Goal: Task Accomplishment & Management: Use online tool/utility

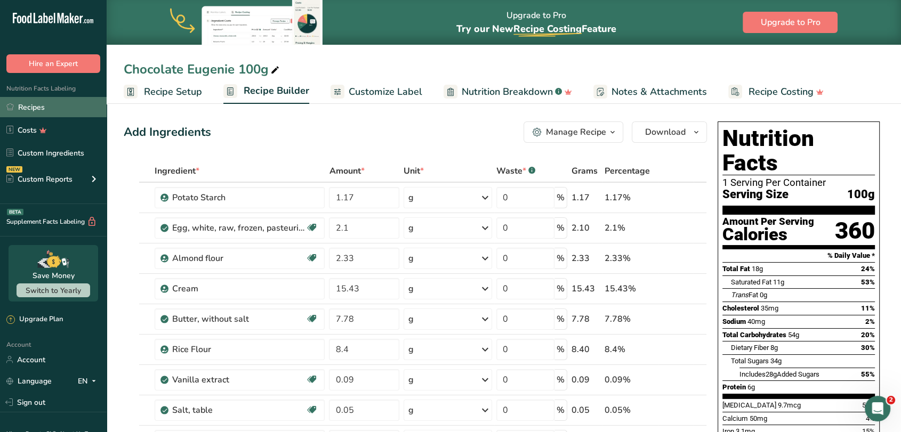
click at [16, 108] on link "Recipes" at bounding box center [53, 107] width 107 height 20
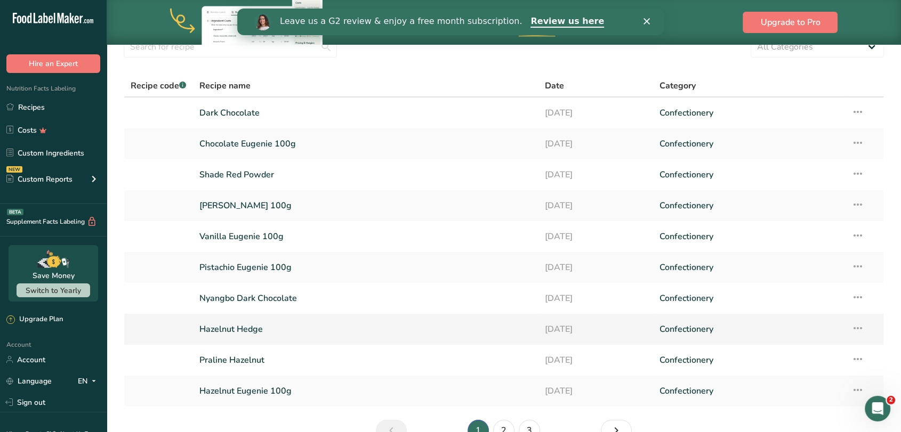
scroll to position [110, 0]
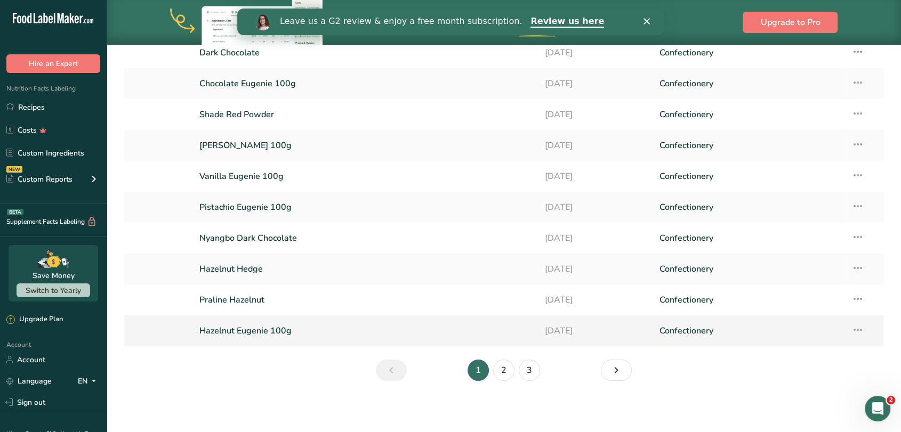
click at [251, 329] on link "Hazelnut Eugenie 100g" at bounding box center [365, 331] width 333 height 22
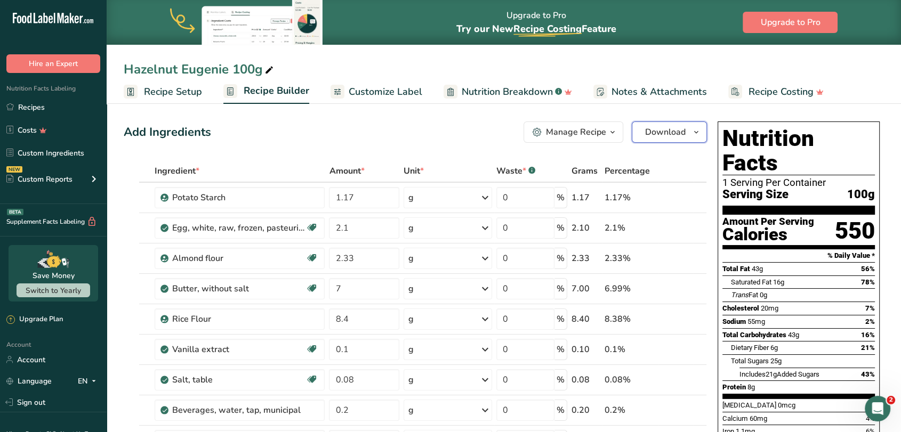
click at [662, 136] on span "Download" at bounding box center [665, 132] width 41 height 13
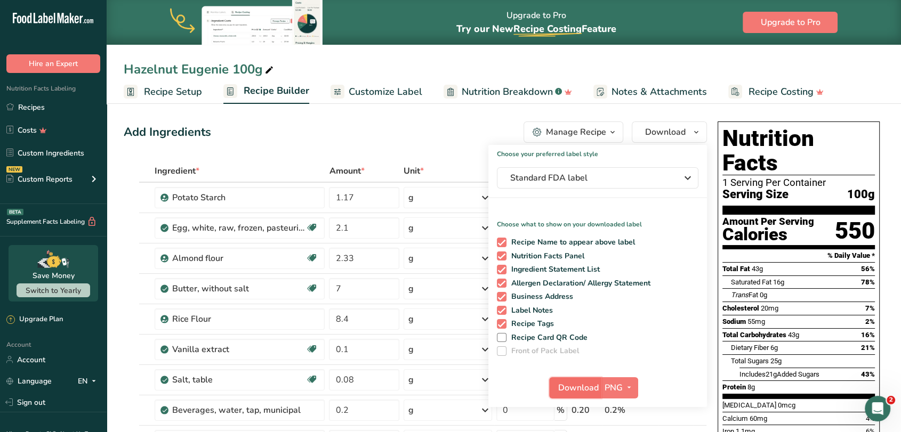
click at [583, 388] on span "Download" at bounding box center [578, 388] width 41 height 13
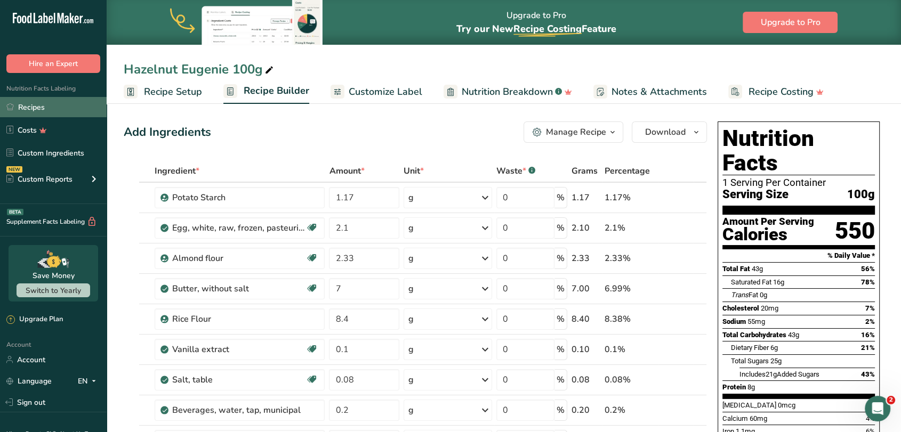
click at [48, 108] on link "Recipes" at bounding box center [53, 107] width 107 height 20
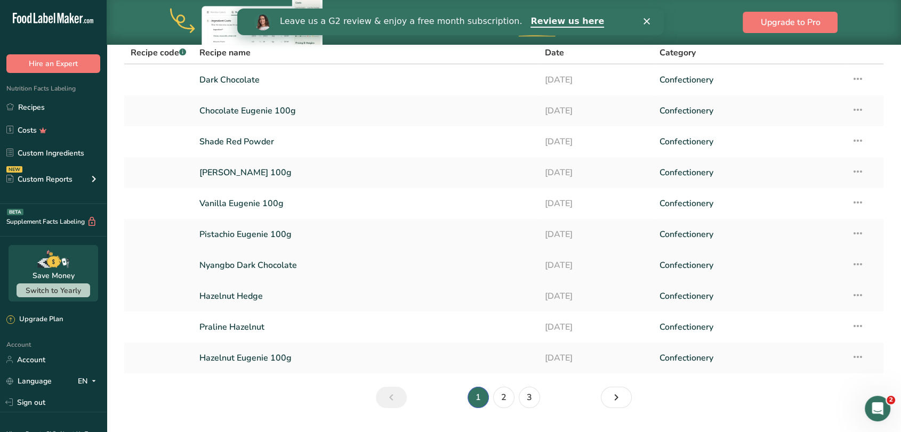
scroll to position [110, 0]
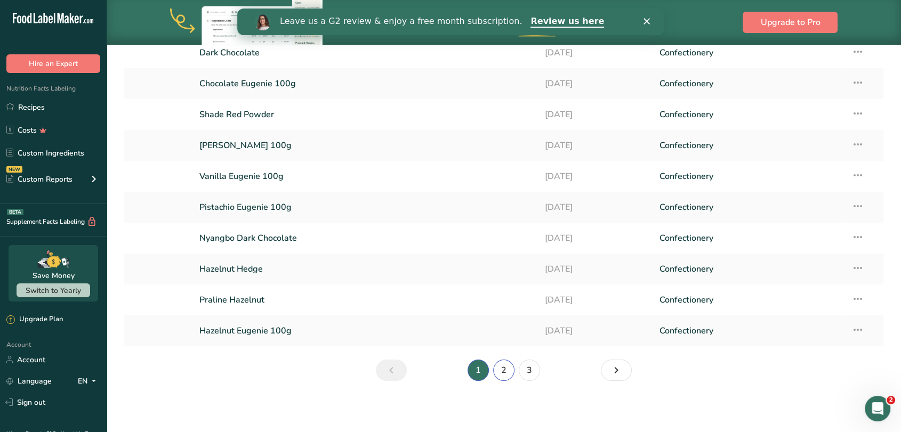
click at [498, 372] on link "2" at bounding box center [503, 370] width 21 height 21
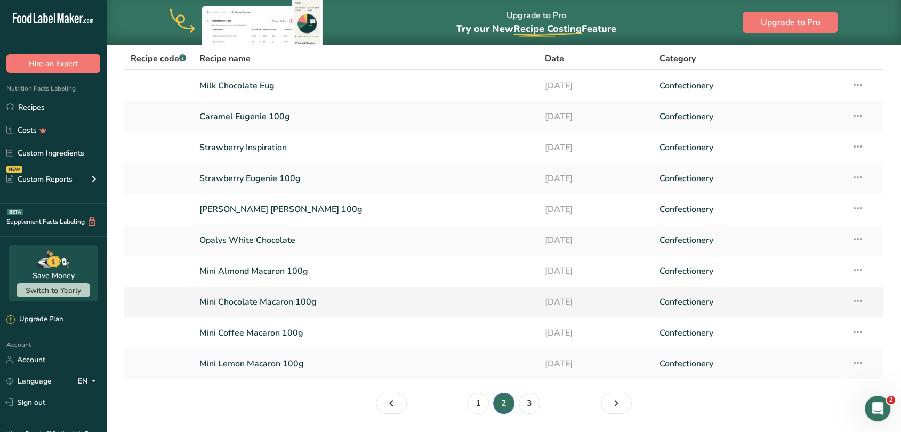
scroll to position [51, 0]
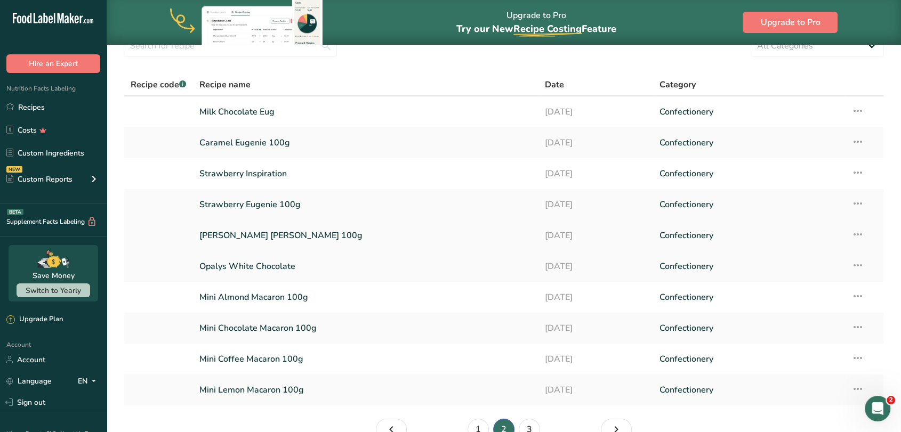
click at [309, 236] on link "[PERSON_NAME] [PERSON_NAME] 100g" at bounding box center [365, 235] width 333 height 22
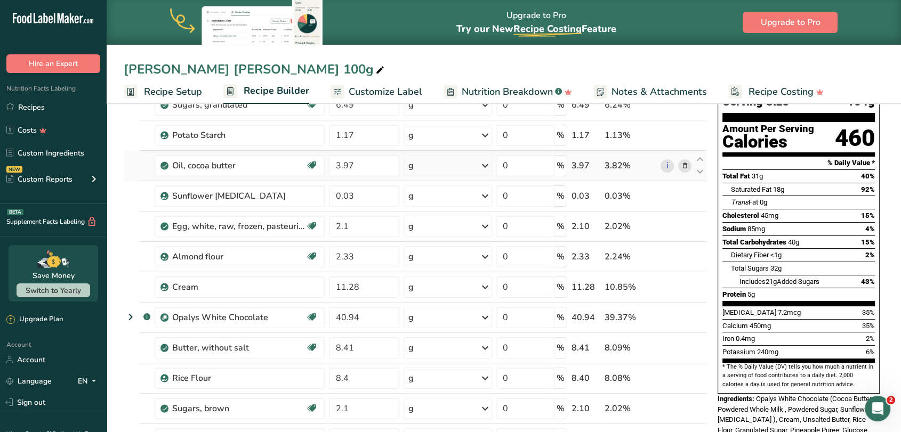
scroll to position [59, 0]
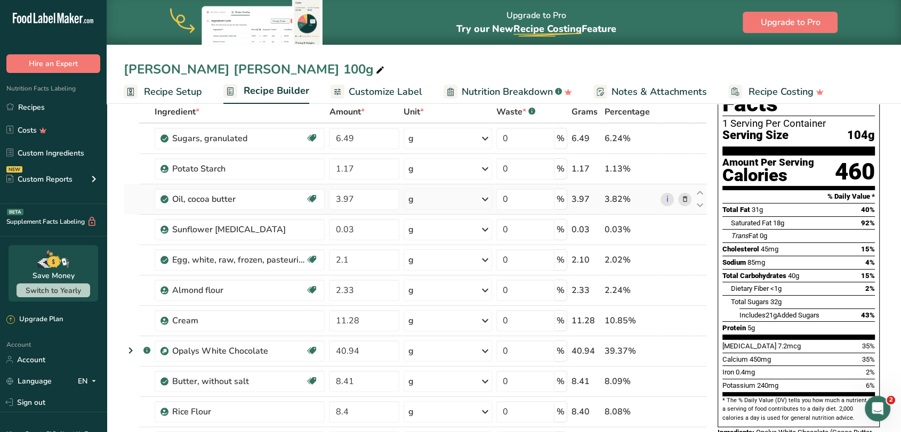
click at [685, 200] on icon at bounding box center [684, 199] width 7 height 11
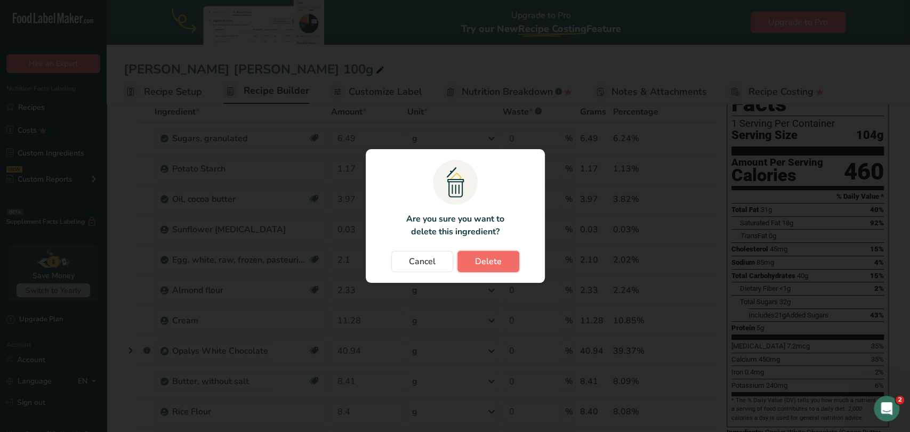
click at [501, 258] on button "Delete" at bounding box center [488, 261] width 62 height 21
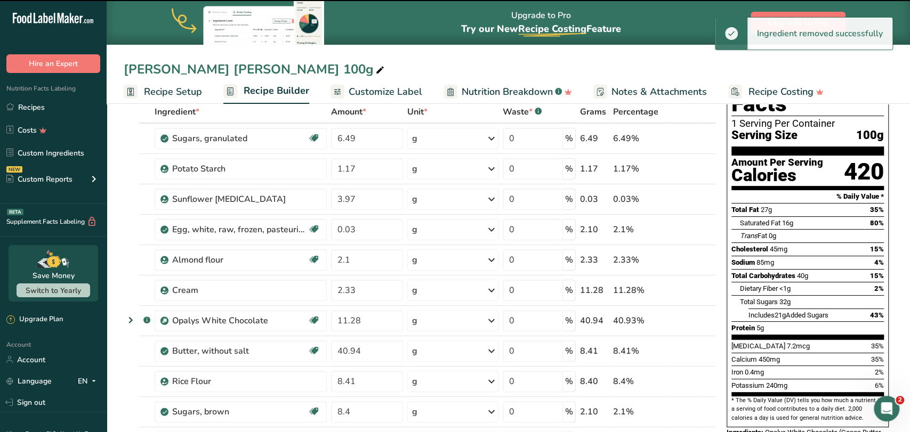
type input "0.03"
type input "2.1"
type input "2.33"
type input "11.28"
type input "40.94"
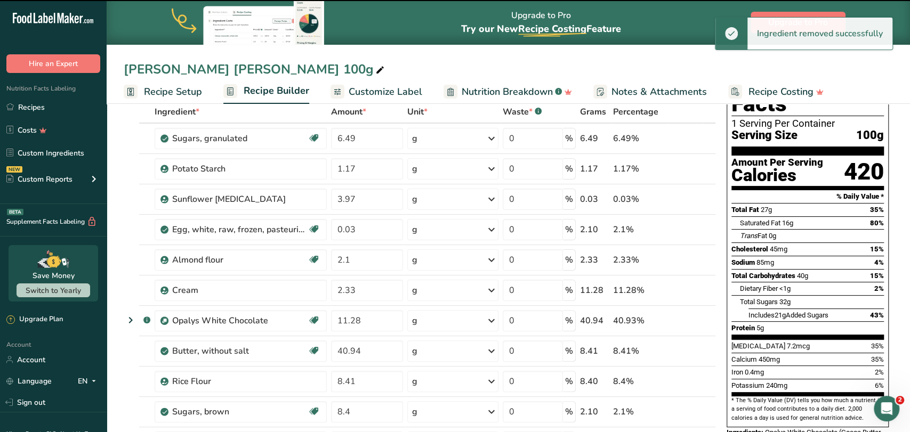
type input "8.41"
type input "8.4"
type input "2.1"
type input "5.08"
type input "6.09"
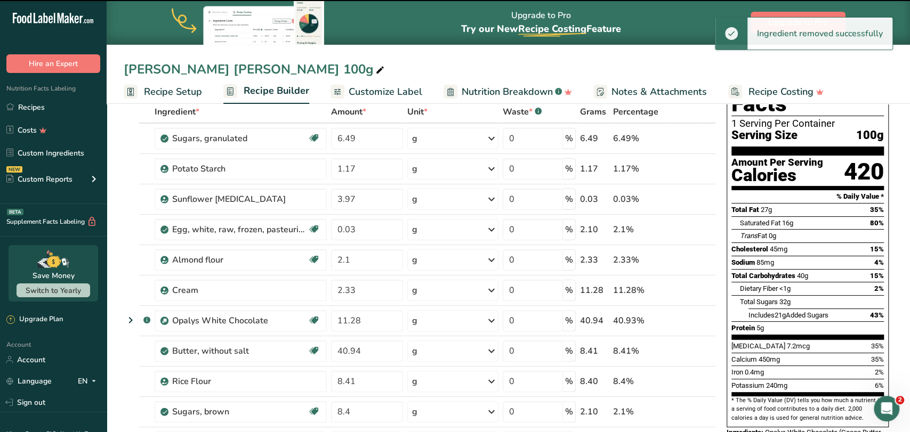
type input "2.71"
type input "1.696"
type input "0.424"
type input "0.54"
type input "0.1"
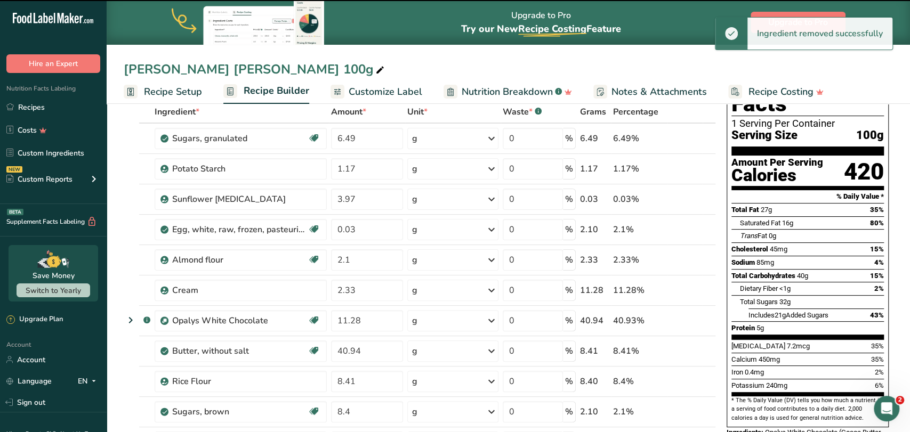
type input "0.09"
type input "0.05"
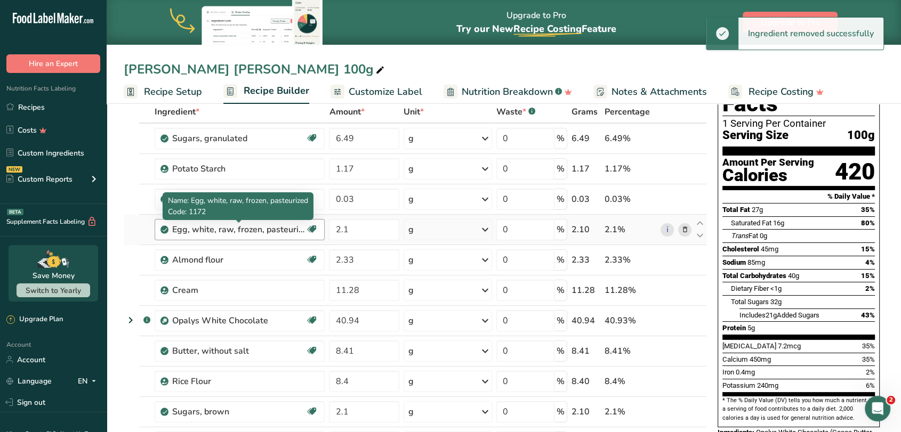
scroll to position [0, 0]
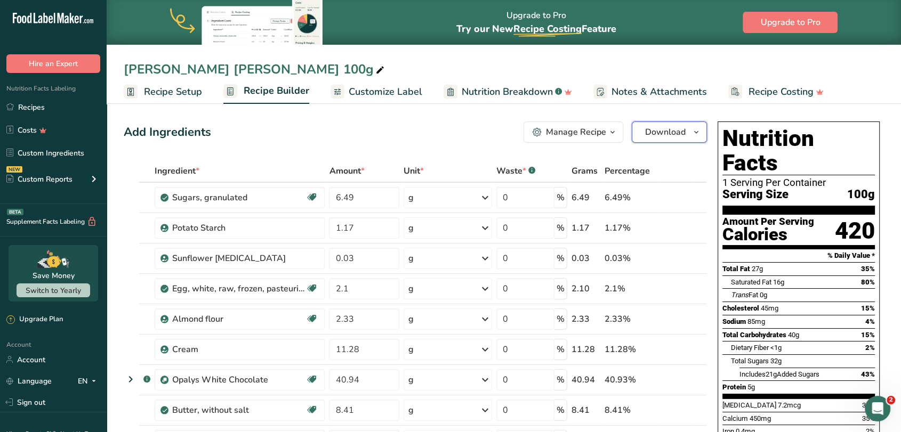
click at [672, 136] on span "Download" at bounding box center [665, 132] width 41 height 13
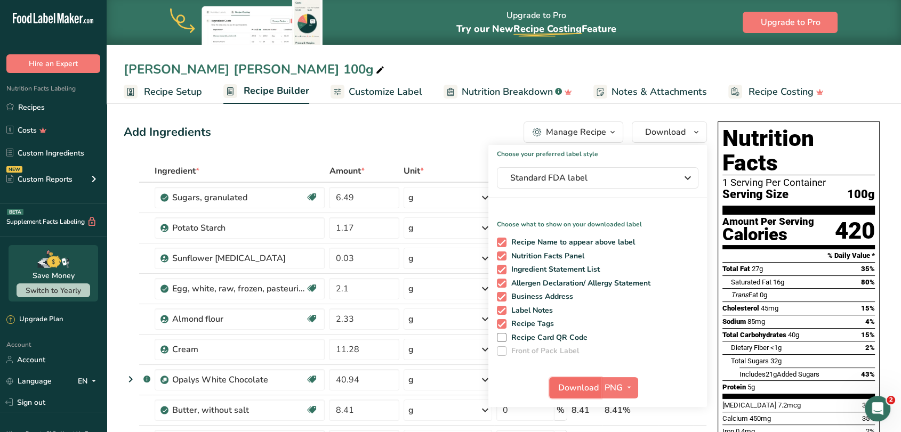
click at [567, 385] on span "Download" at bounding box center [578, 388] width 41 height 13
